Goal: Find specific fact: Find specific fact

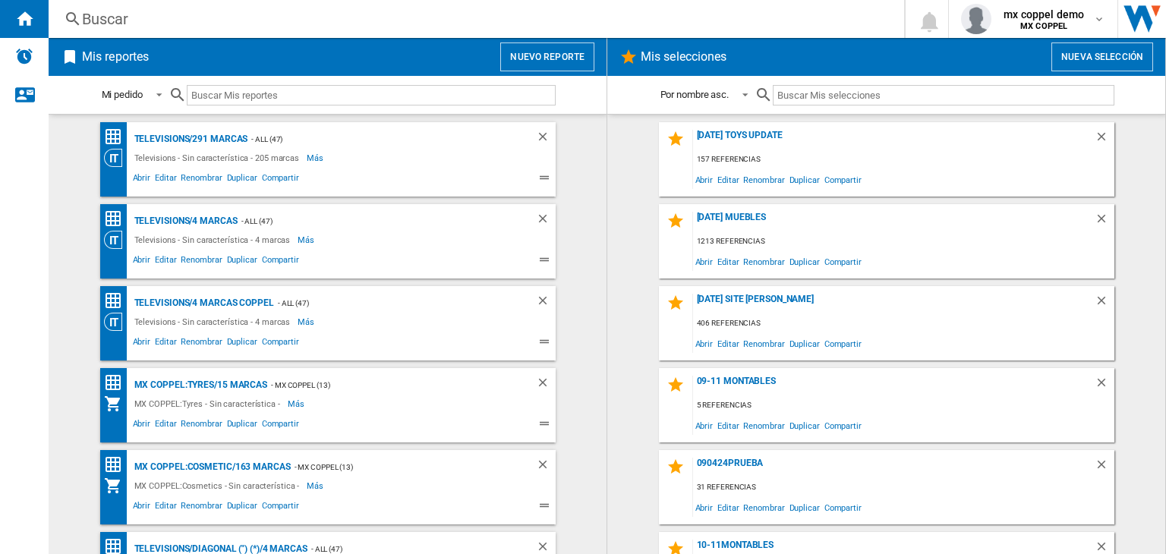
click at [282, 16] on div "Buscar" at bounding box center [473, 18] width 783 height 21
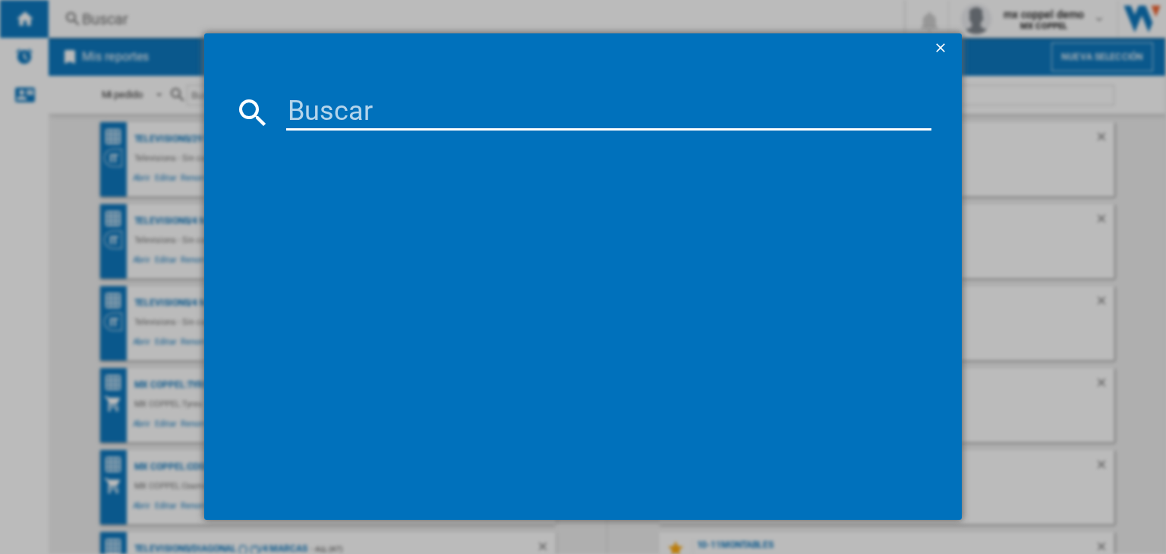
click at [322, 98] on input at bounding box center [608, 112] width 645 height 36
paste input "TAURUS TROPIC BLACK"
type input "TAURUS TROPIC BLACK"
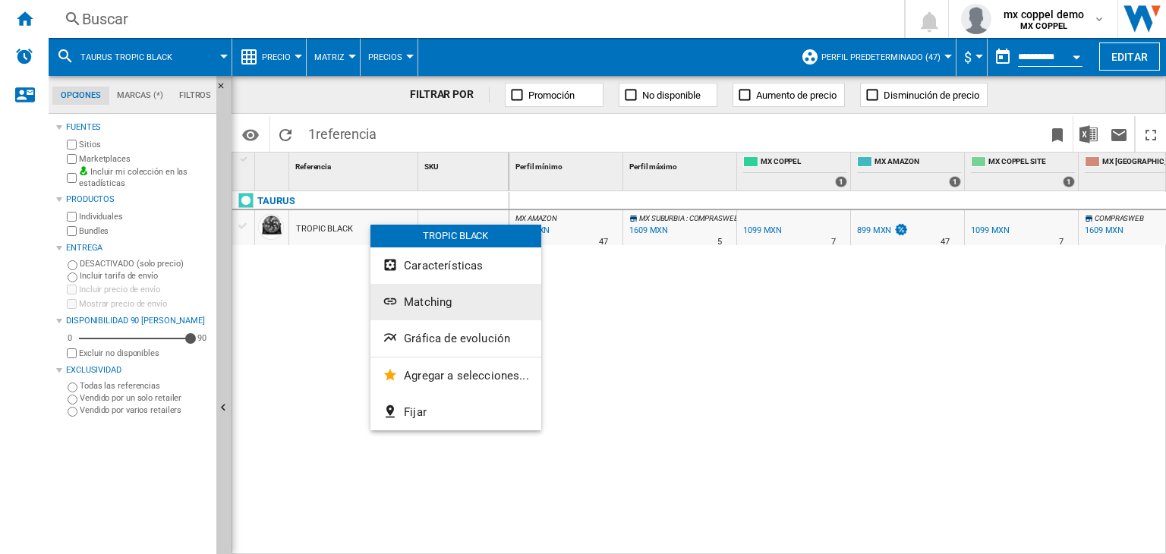
click at [425, 304] on span "Matching" at bounding box center [428, 302] width 48 height 14
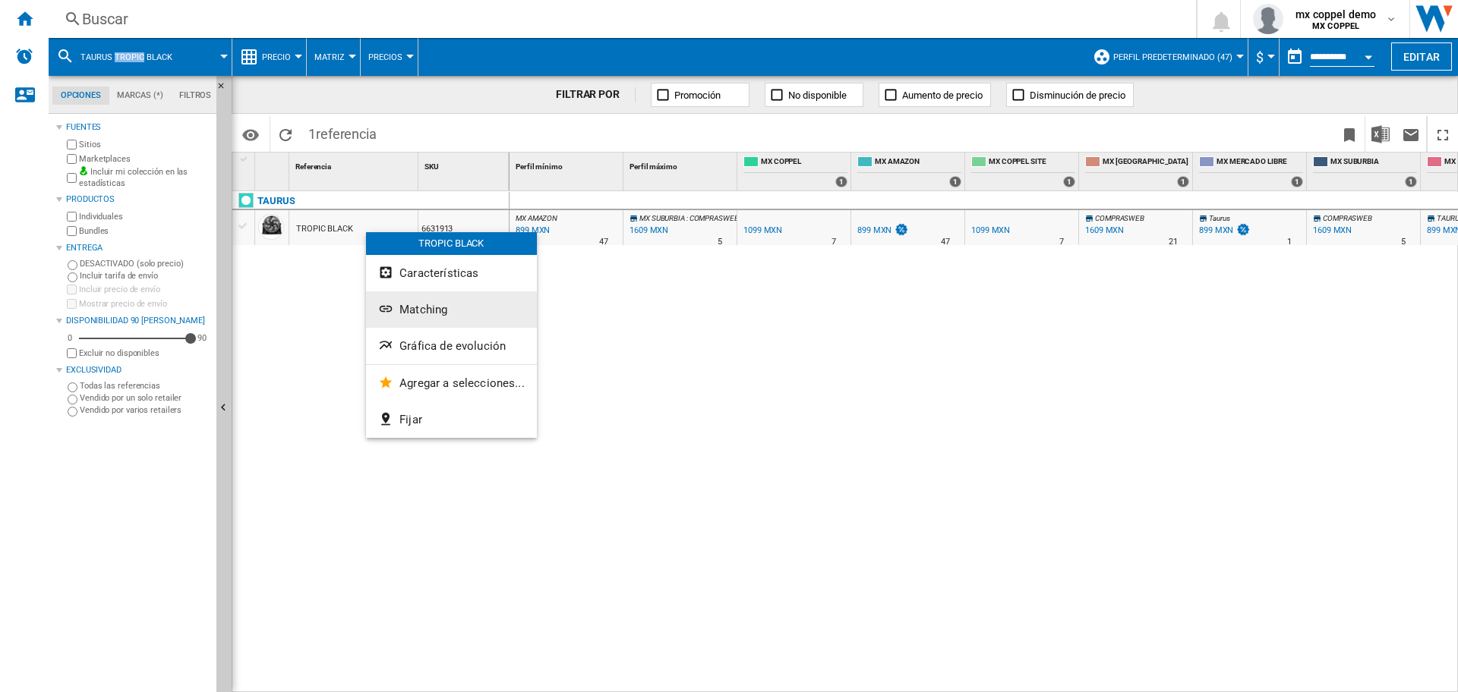
click at [437, 312] on span "Matching" at bounding box center [423, 310] width 48 height 14
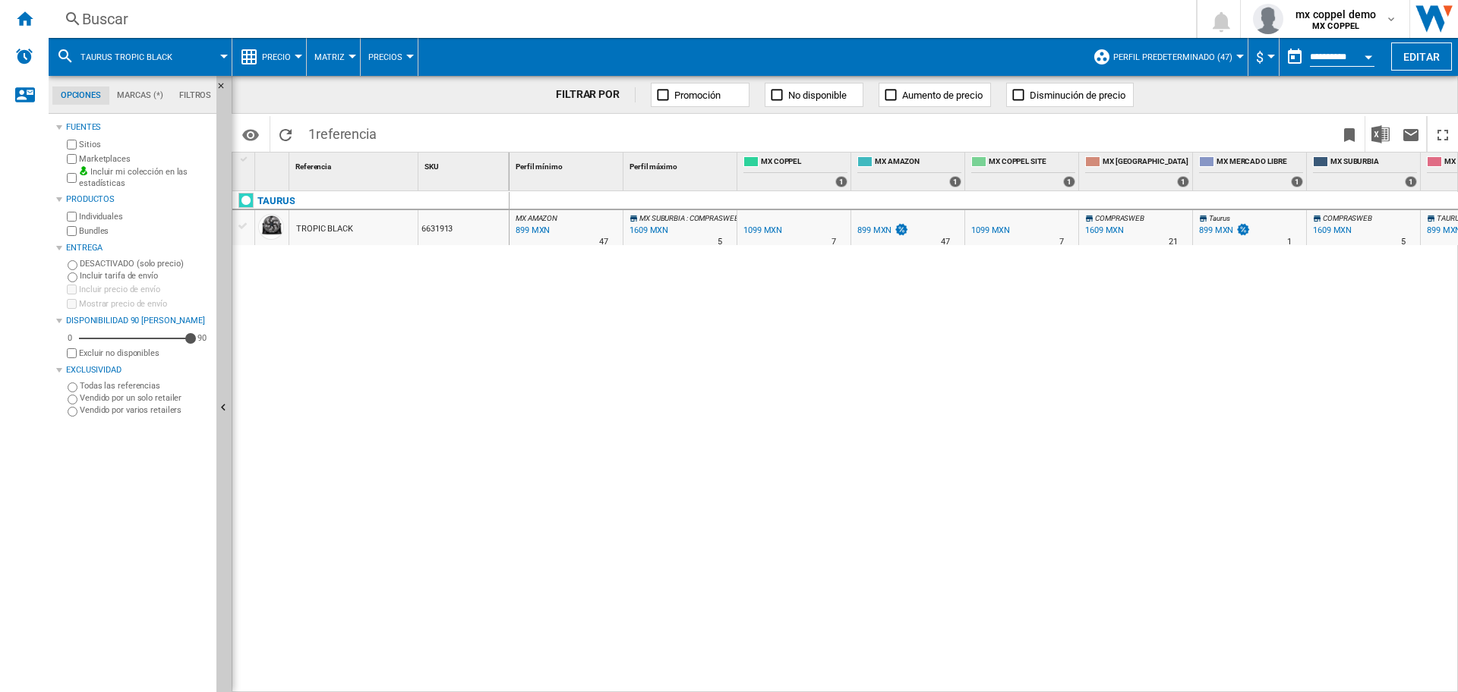
click at [176, 30] on div "Buscar [GEOGRAPHIC_DATA] 0 mx coppel demo MX COPPEL MX COPPEL Mi configuración …" at bounding box center [753, 19] width 1409 height 38
click at [188, 11] on div "Buscar" at bounding box center [619, 18] width 1074 height 21
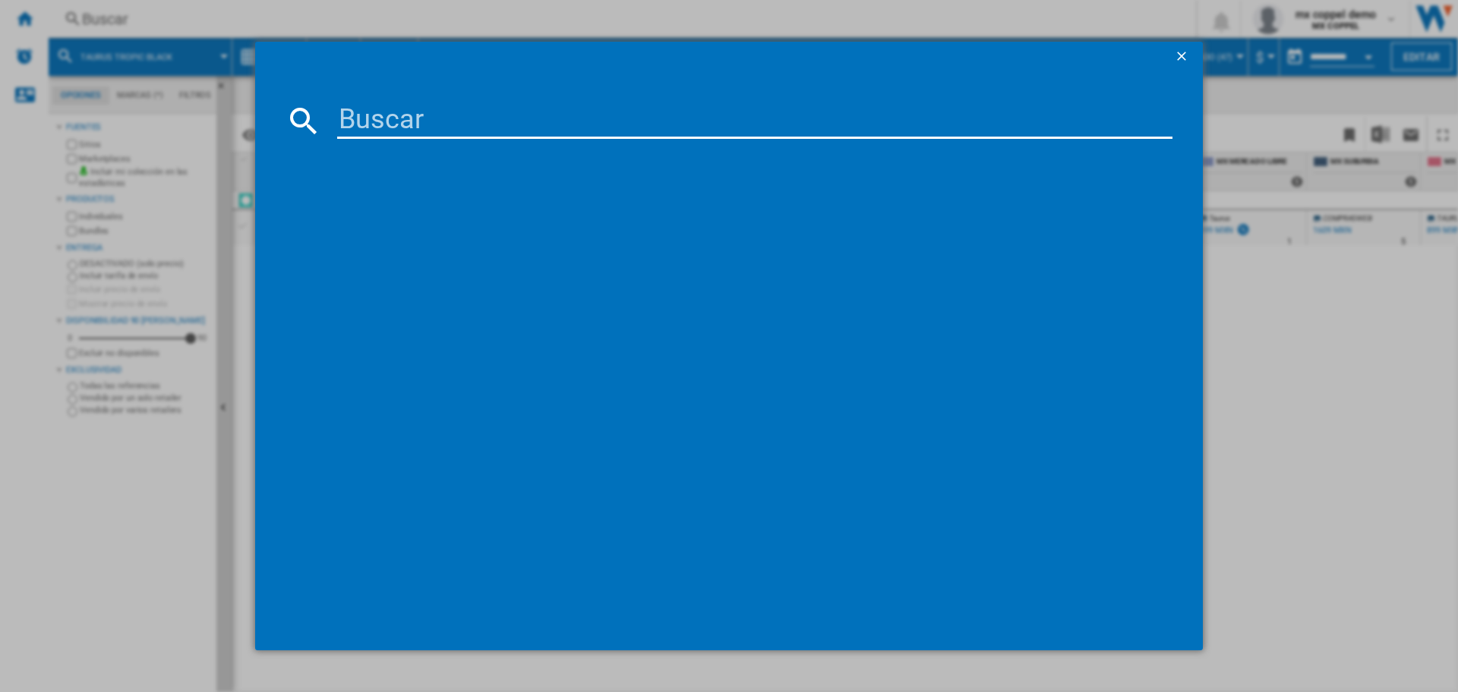
click at [396, 134] on input at bounding box center [754, 121] width 835 height 36
type input "MIRAGE SETCLF121D WHITE"
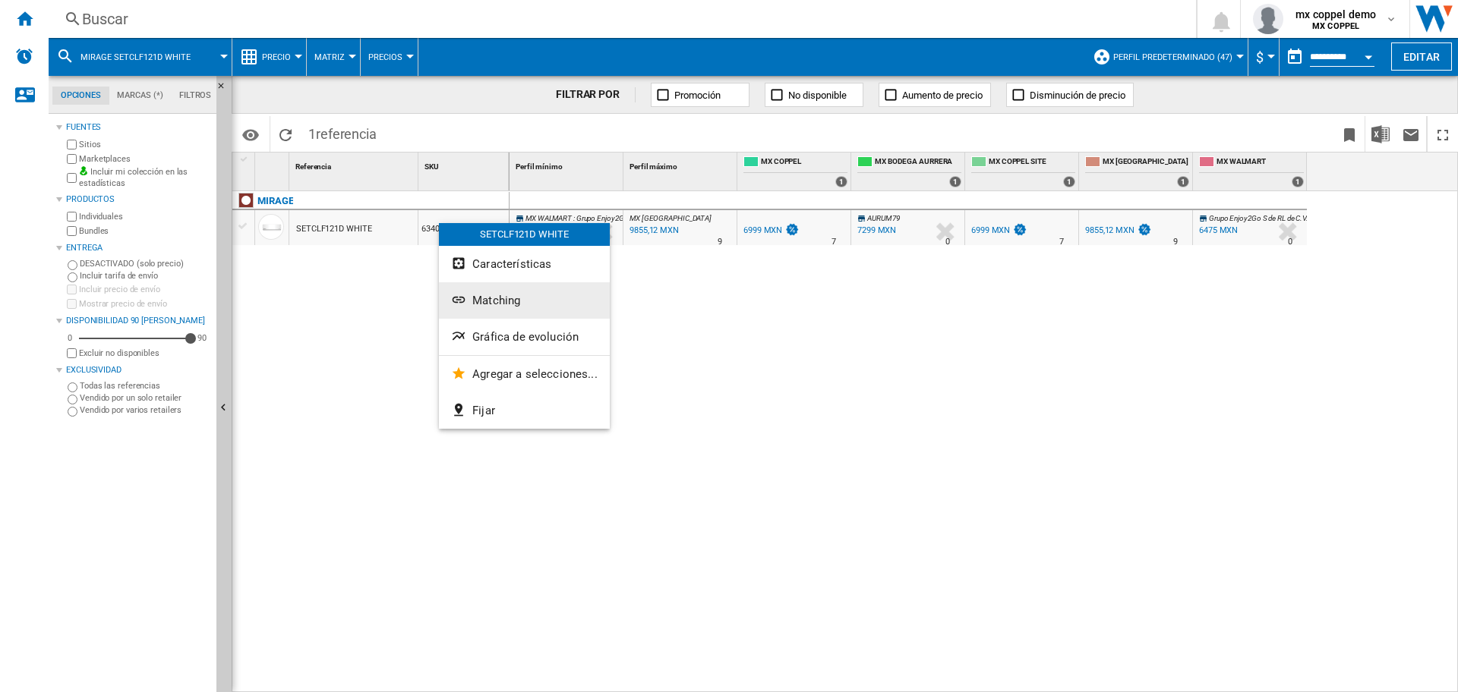
click at [501, 298] on span "Matching" at bounding box center [496, 301] width 48 height 14
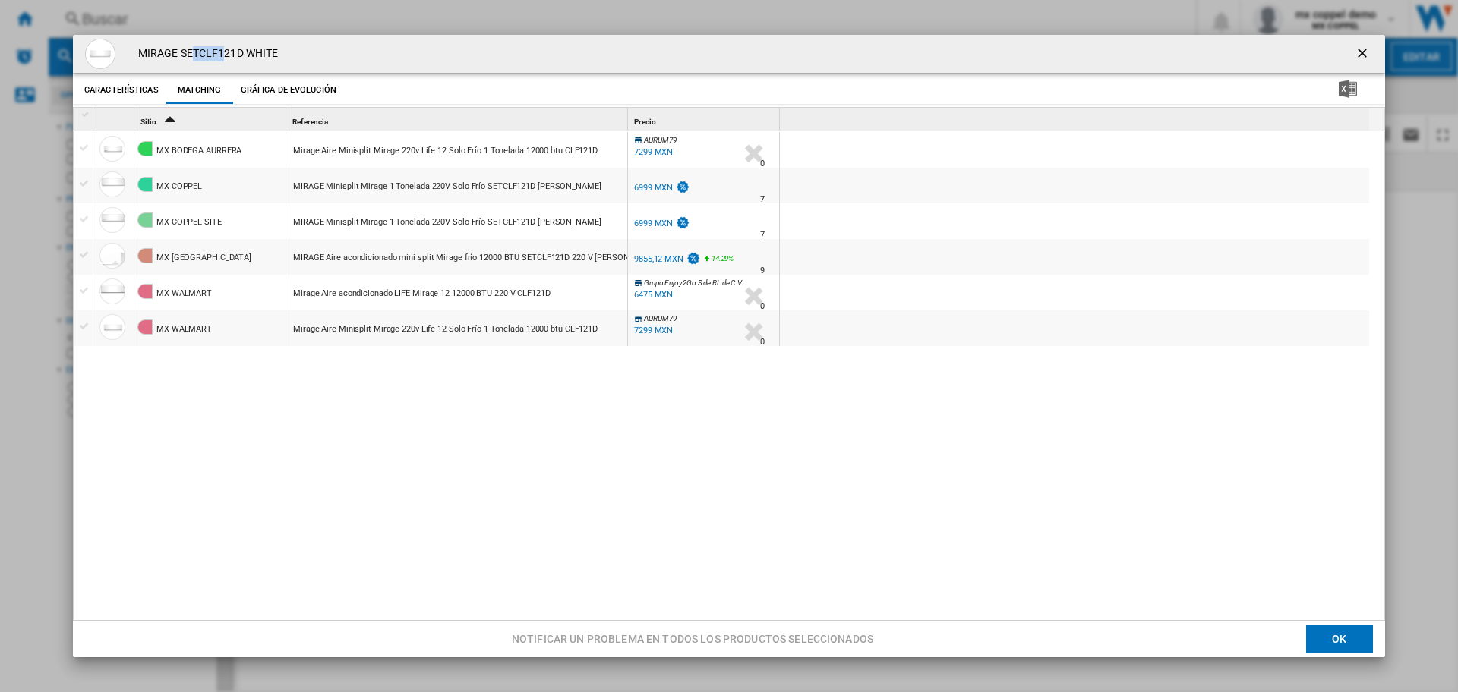
drag, startPoint x: 191, startPoint y: 50, endPoint x: 225, endPoint y: 54, distance: 33.6
click at [225, 54] on h4 "MIRAGE SETCLF121D WHITE" at bounding box center [204, 53] width 147 height 15
click at [185, 54] on h4 "MIRAGE SETCLF121D WHITE" at bounding box center [204, 53] width 147 height 15
drag, startPoint x: 200, startPoint y: 54, endPoint x: 241, endPoint y: 55, distance: 41.0
click at [241, 55] on h4 "MIRAGE SETCLF121D WHITE" at bounding box center [204, 53] width 147 height 15
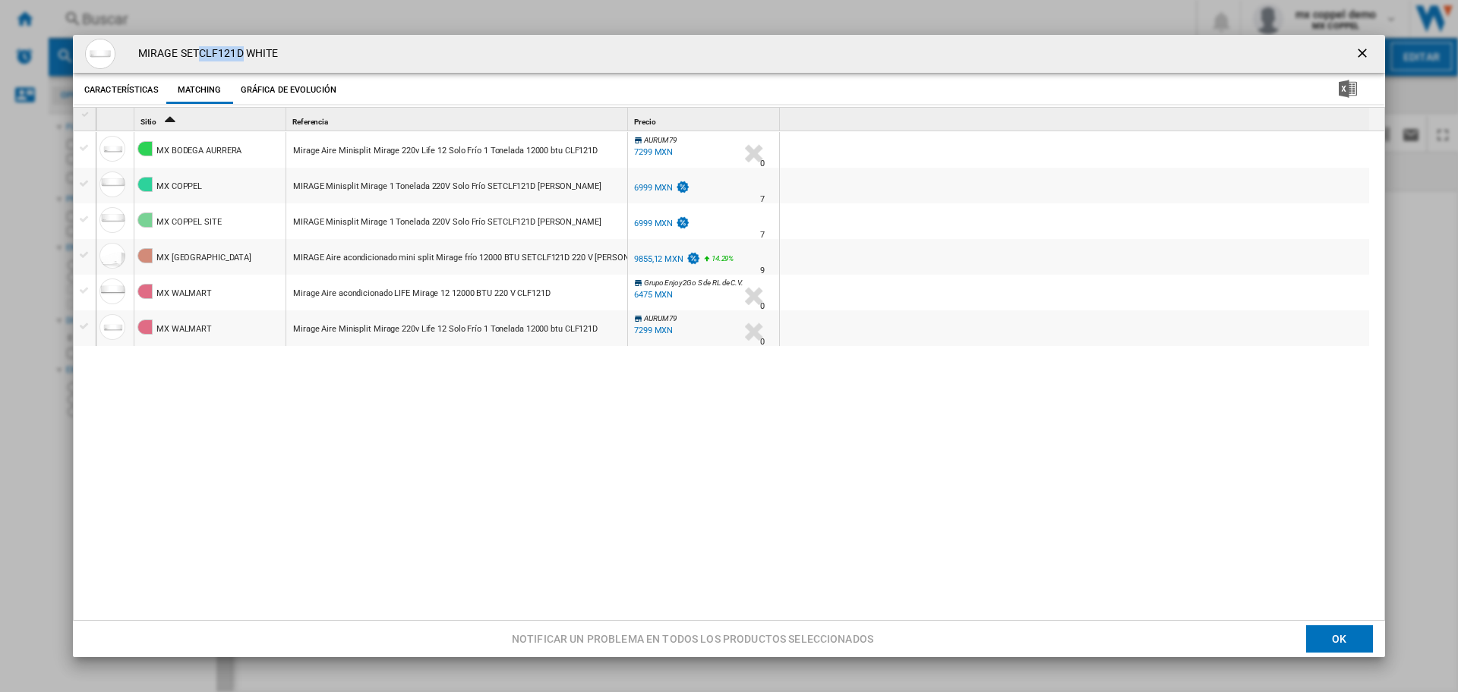
copy h4 "CLF121D"
